Goal: Task Accomplishment & Management: Manage account settings

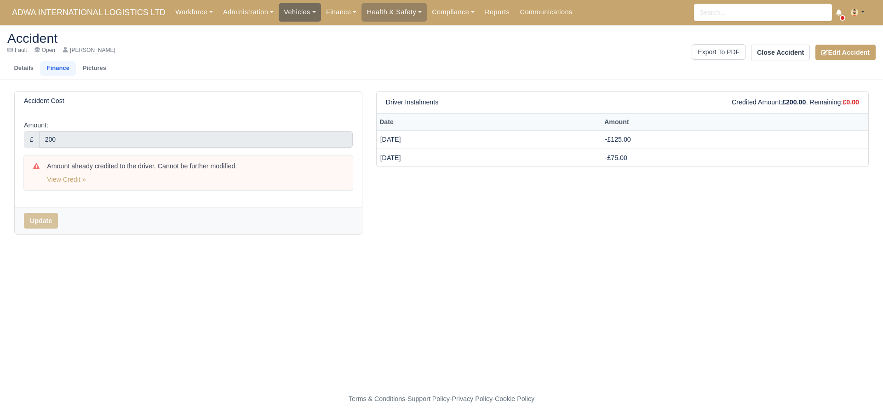
click at [300, 17] on link "Vehicles" at bounding box center [300, 12] width 42 height 18
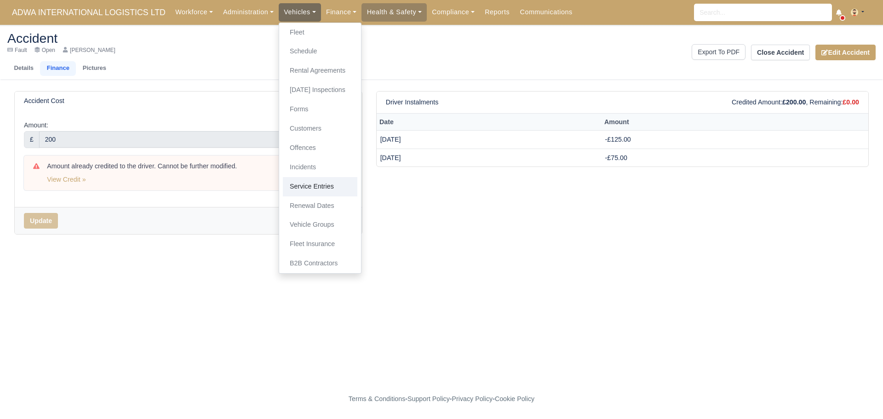
click at [312, 184] on link "Service Entries" at bounding box center [320, 186] width 74 height 19
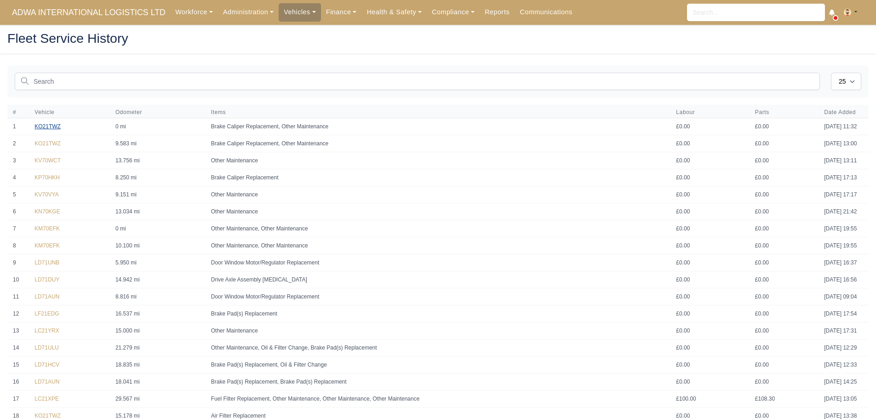
click at [54, 127] on link "KO21TWZ" at bounding box center [47, 126] width 26 height 6
click at [300, 12] on link "Vehicles" at bounding box center [300, 12] width 42 height 18
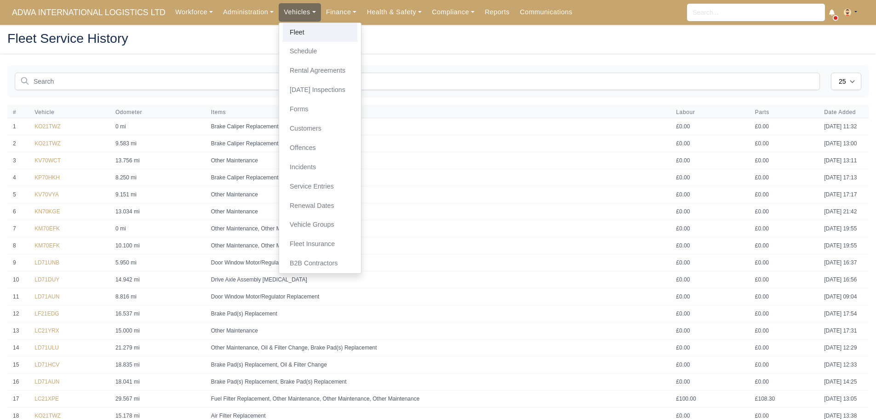
click at [299, 34] on link "Fleet" at bounding box center [320, 32] width 74 height 19
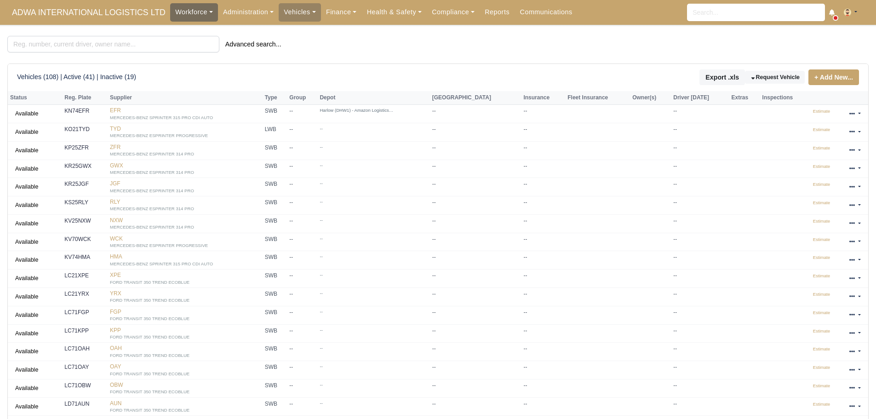
click at [190, 19] on link "Workforce" at bounding box center [194, 12] width 48 height 18
click at [195, 51] on link "Expiring Documents" at bounding box center [211, 51] width 74 height 19
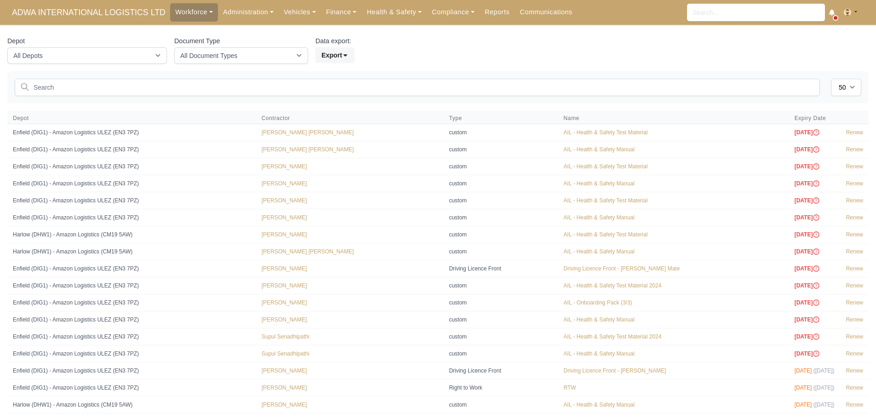
select select "50"
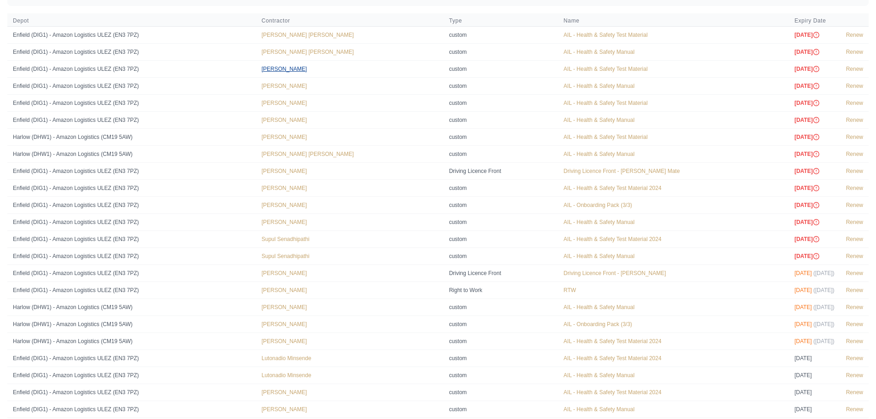
scroll to position [92, 0]
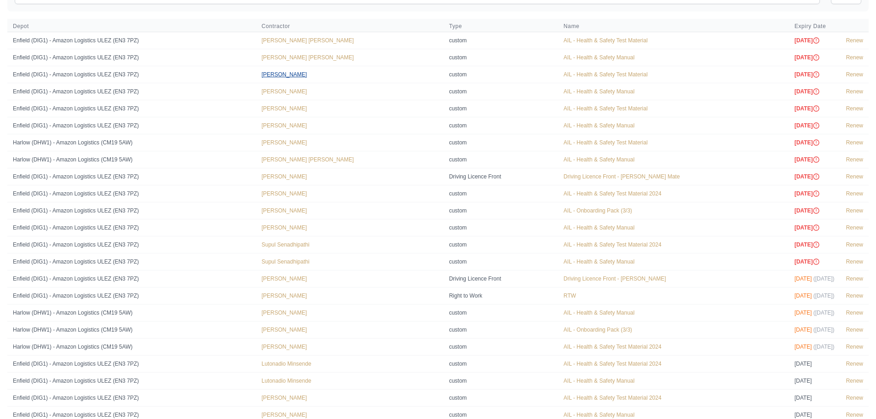
click at [286, 74] on link "[PERSON_NAME]" at bounding box center [285, 74] width 46 height 6
click at [290, 195] on link "[PERSON_NAME]" at bounding box center [285, 193] width 46 height 6
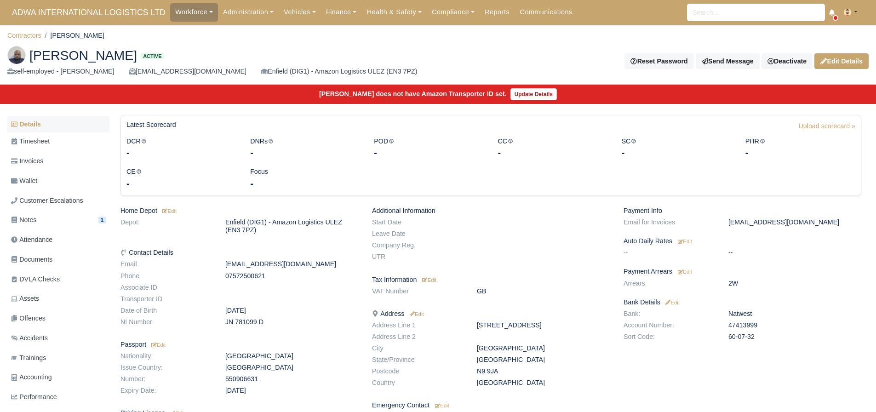
click at [45, 127] on link "Details" at bounding box center [58, 124] width 102 height 17
click at [57, 165] on link "Invoices" at bounding box center [58, 161] width 102 height 18
click at [192, 15] on link "Workforce" at bounding box center [194, 12] width 48 height 18
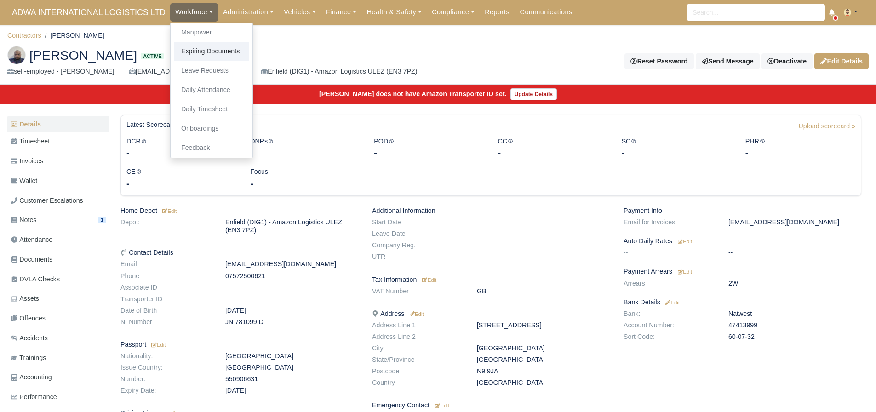
click at [211, 51] on link "Expiring Documents" at bounding box center [211, 51] width 74 height 19
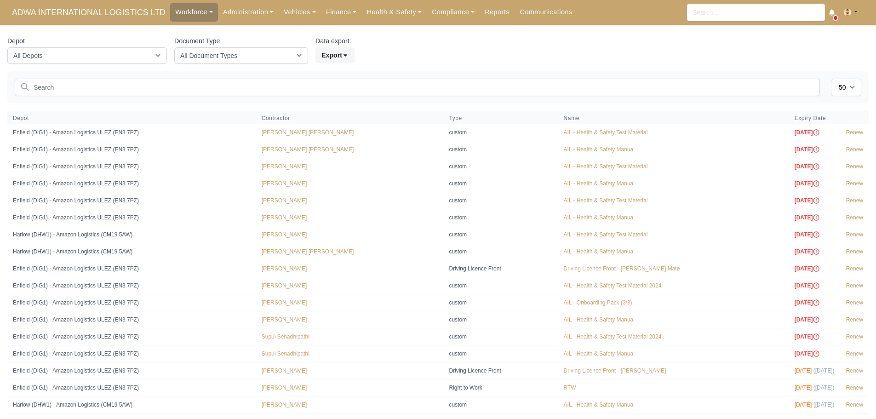
select select "50"
click at [279, 200] on link "Theo Hepworth" at bounding box center [285, 200] width 46 height 6
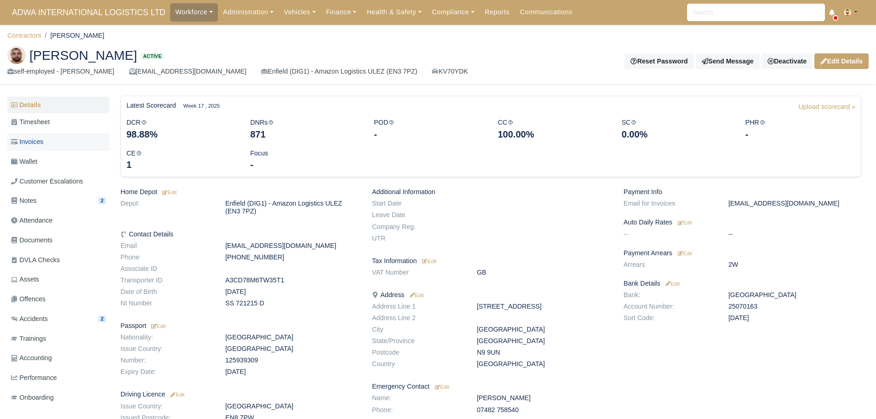
click at [37, 142] on span "Invoices" at bounding box center [27, 142] width 32 height 11
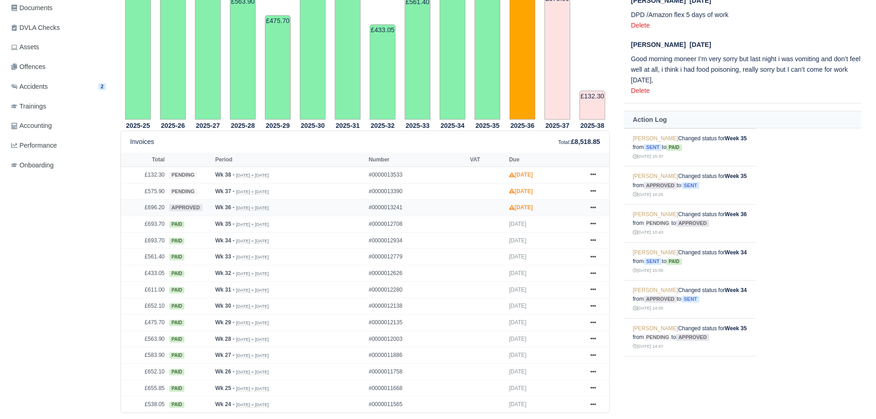
scroll to position [312, 0]
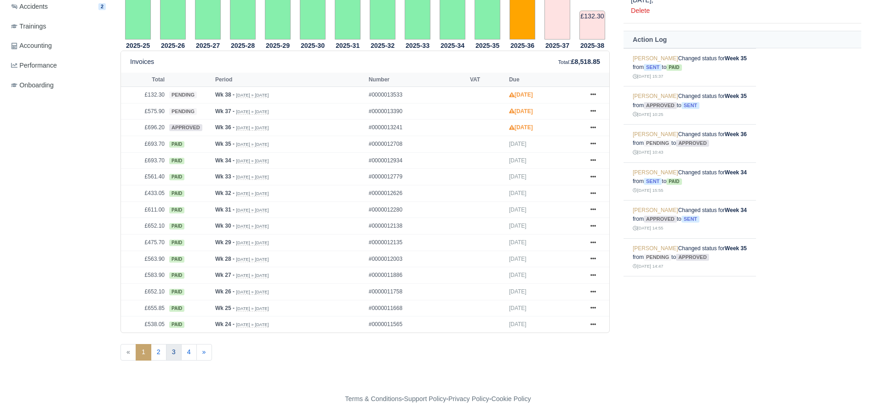
click at [173, 351] on link "3" at bounding box center [174, 352] width 16 height 17
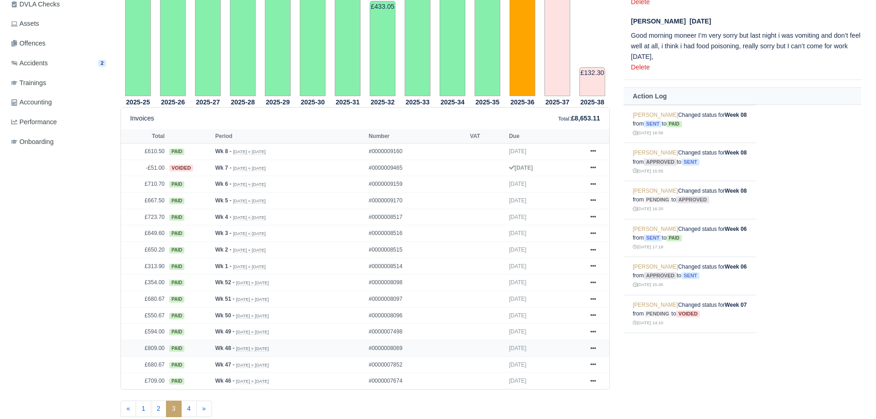
scroll to position [312, 0]
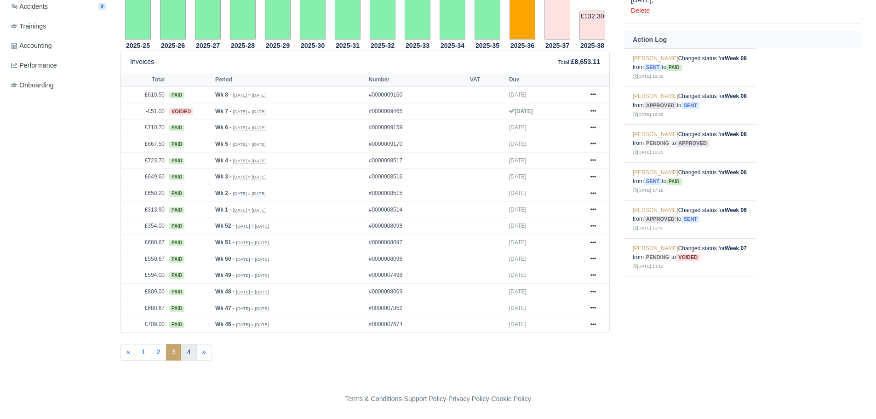
click at [186, 352] on link "4" at bounding box center [189, 352] width 16 height 17
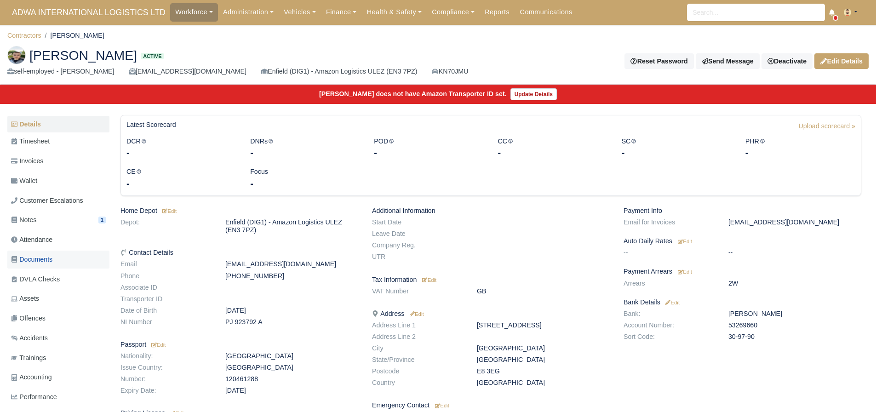
click at [44, 255] on span "Documents" at bounding box center [31, 259] width 41 height 11
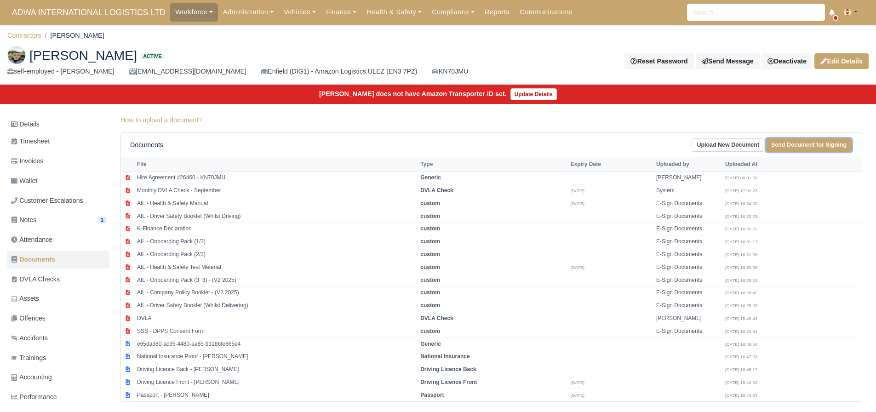
click at [795, 141] on link "Send Document for Signing" at bounding box center [809, 144] width 86 height 13
select select "2088"
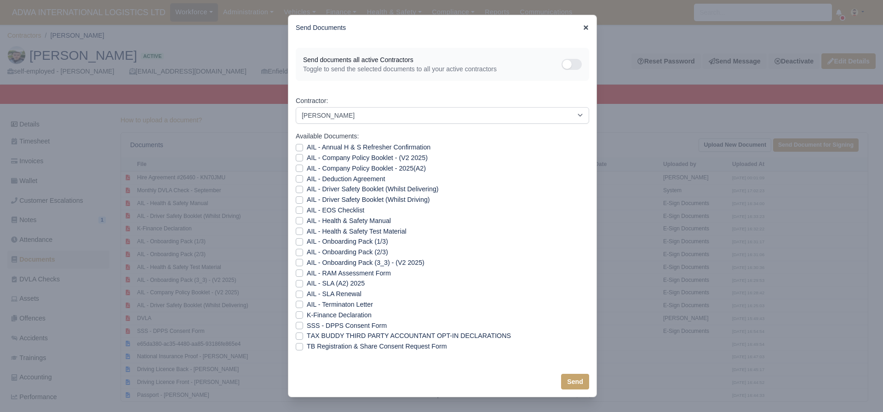
click at [584, 29] on icon at bounding box center [585, 27] width 5 height 5
